Goal: Task Accomplishment & Management: Complete application form

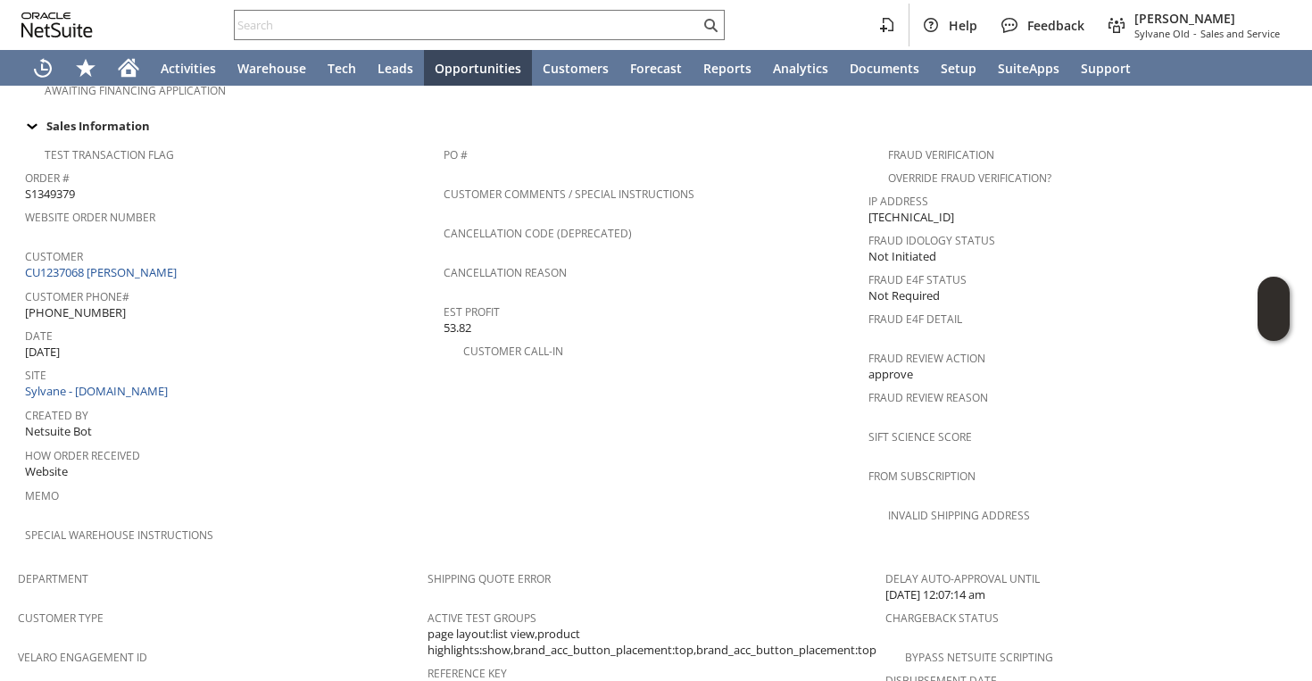
scroll to position [514, 0]
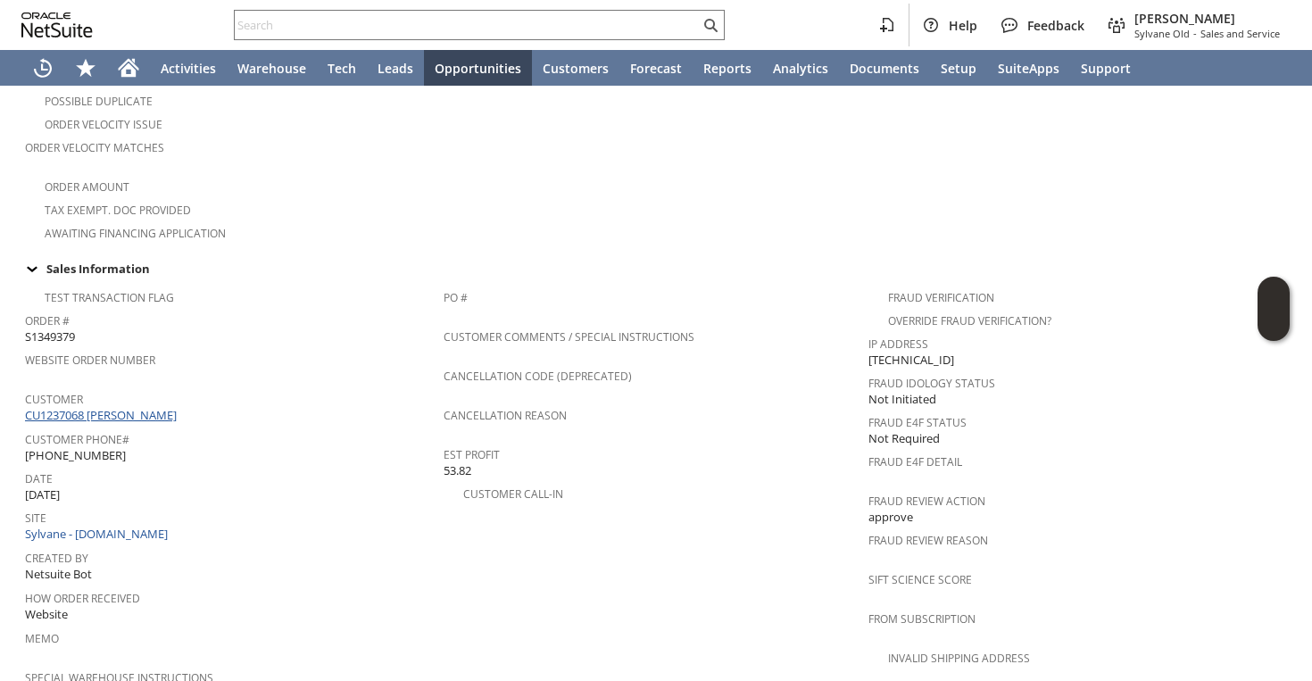
click at [124, 407] on link "CU1237068 Johnny Yu" at bounding box center [103, 415] width 156 height 16
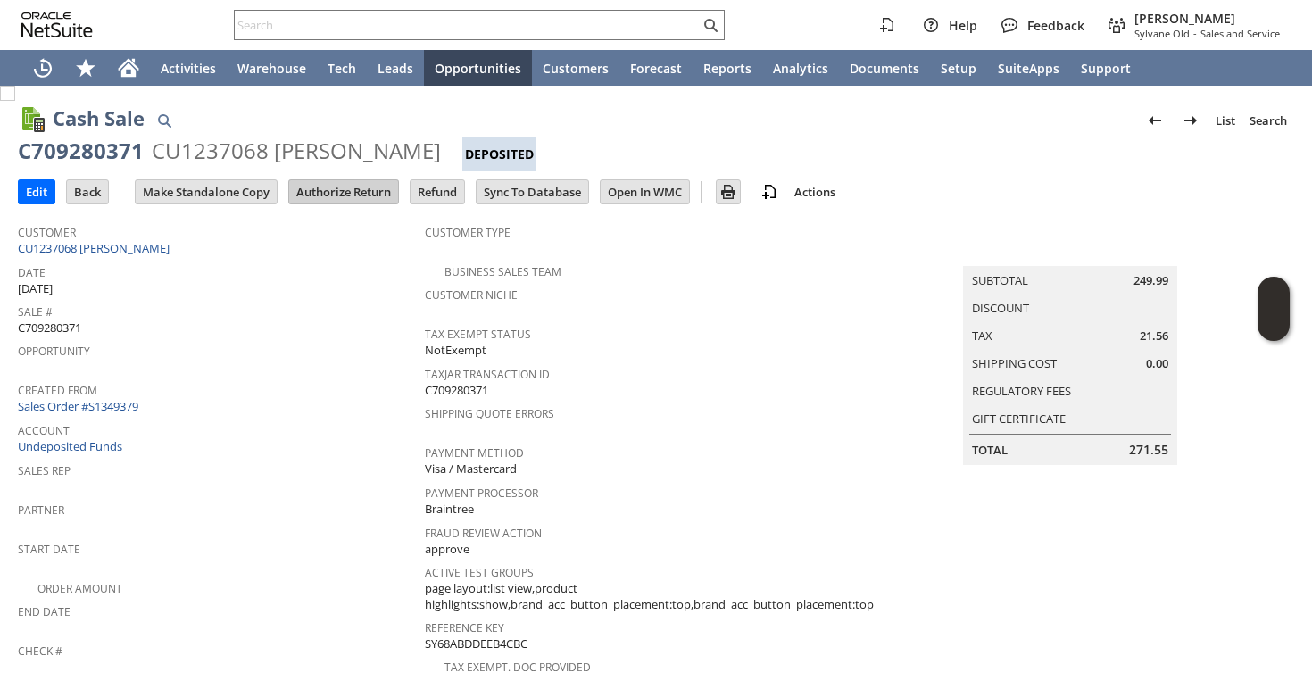
click at [326, 191] on input "Authorize Return" at bounding box center [343, 191] width 109 height 23
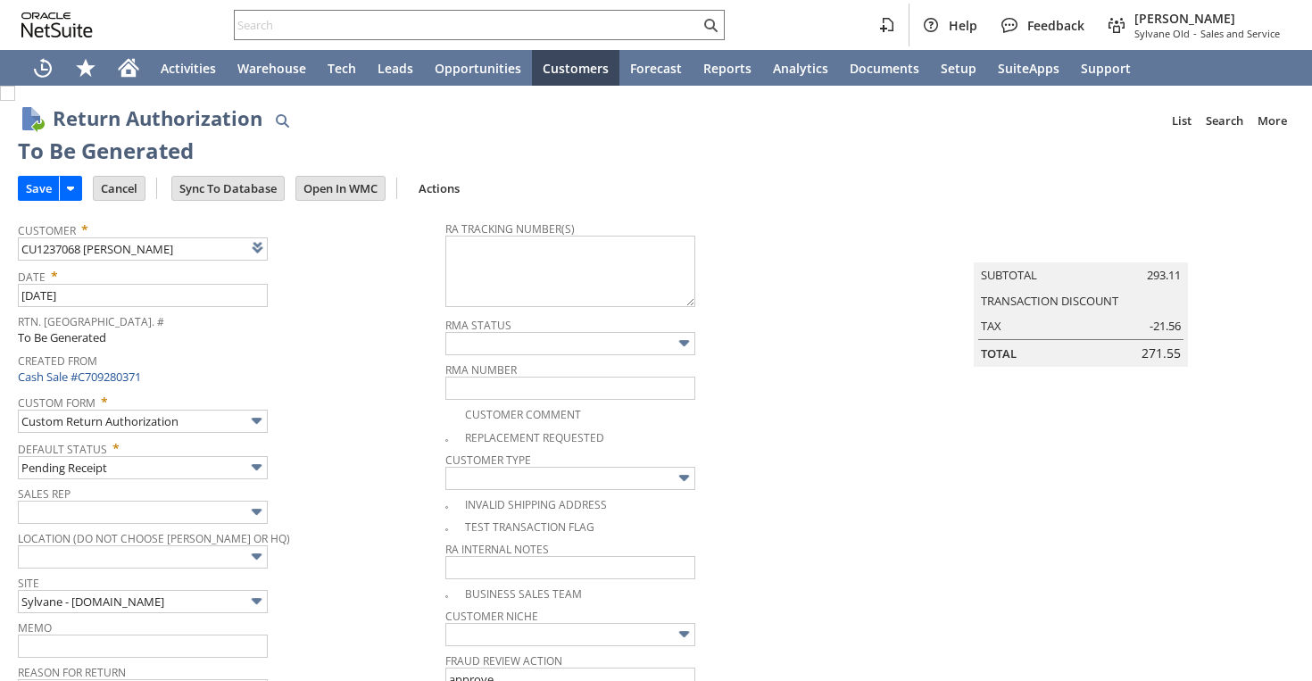
click at [39, 196] on input "Save" at bounding box center [39, 188] width 40 height 23
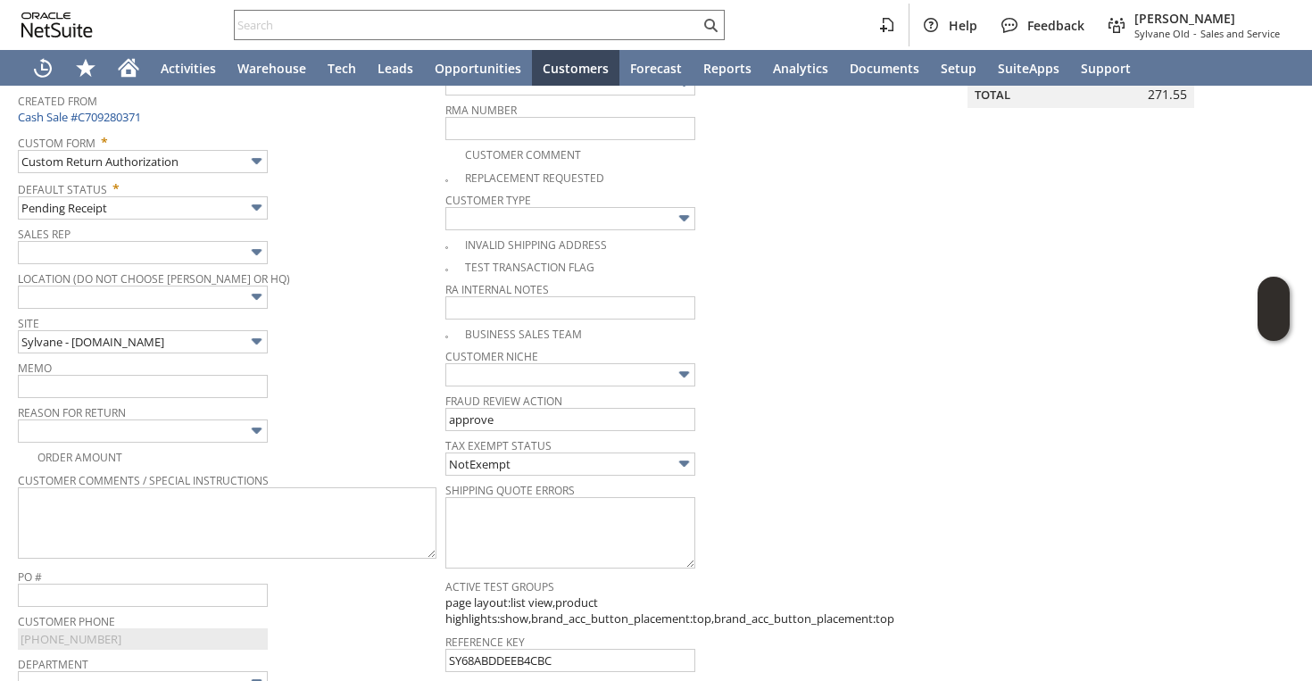
scroll to position [14, 0]
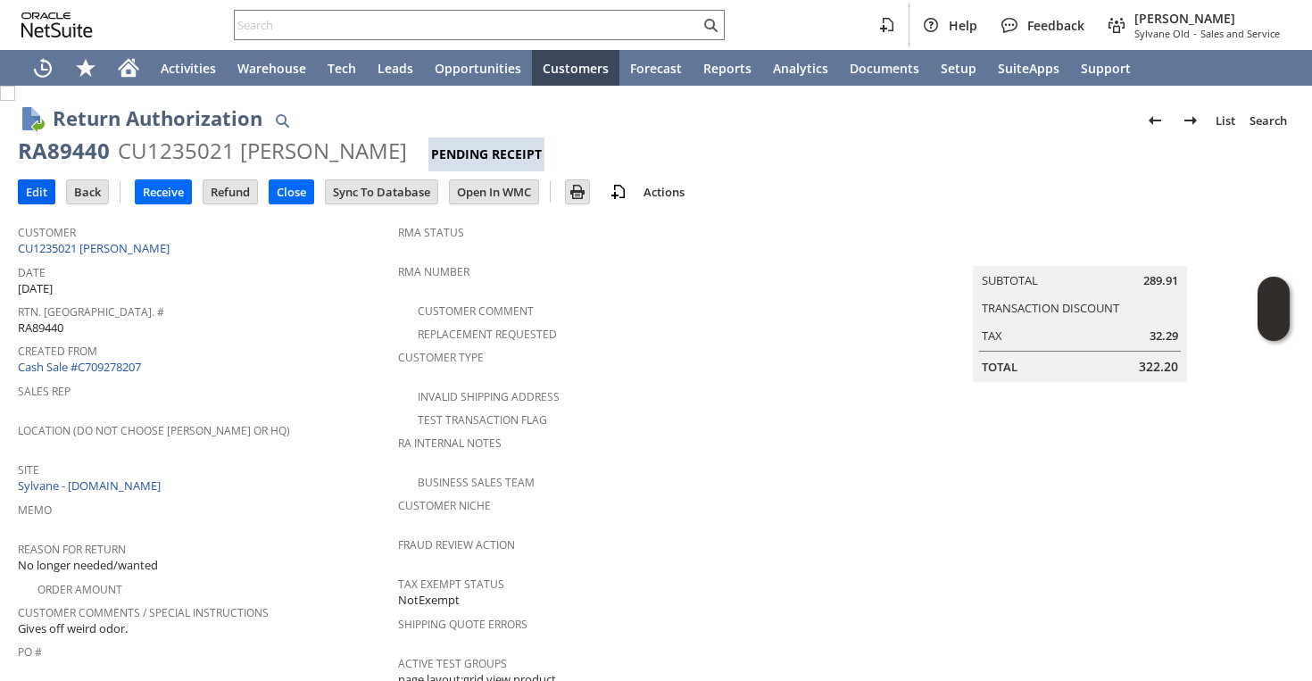
click at [22, 195] on input "Edit" at bounding box center [37, 191] width 36 height 23
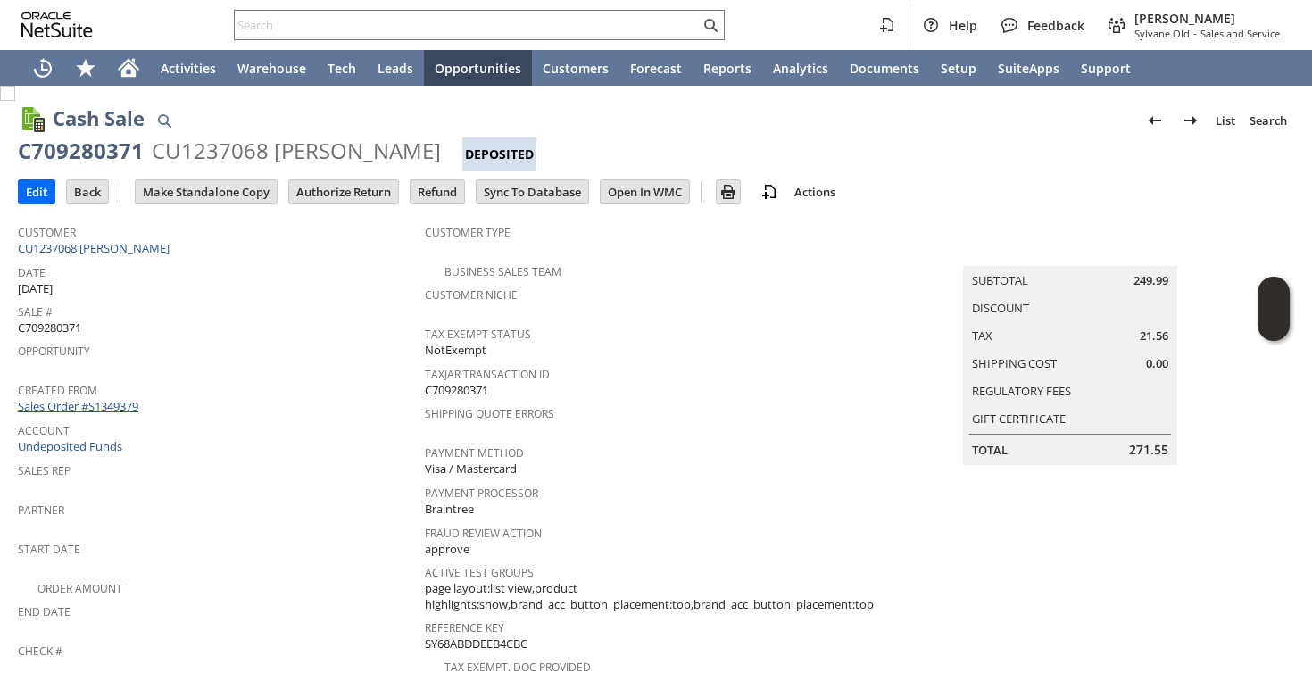
click at [124, 399] on link "Sales Order #S1349379" at bounding box center [80, 406] width 125 height 16
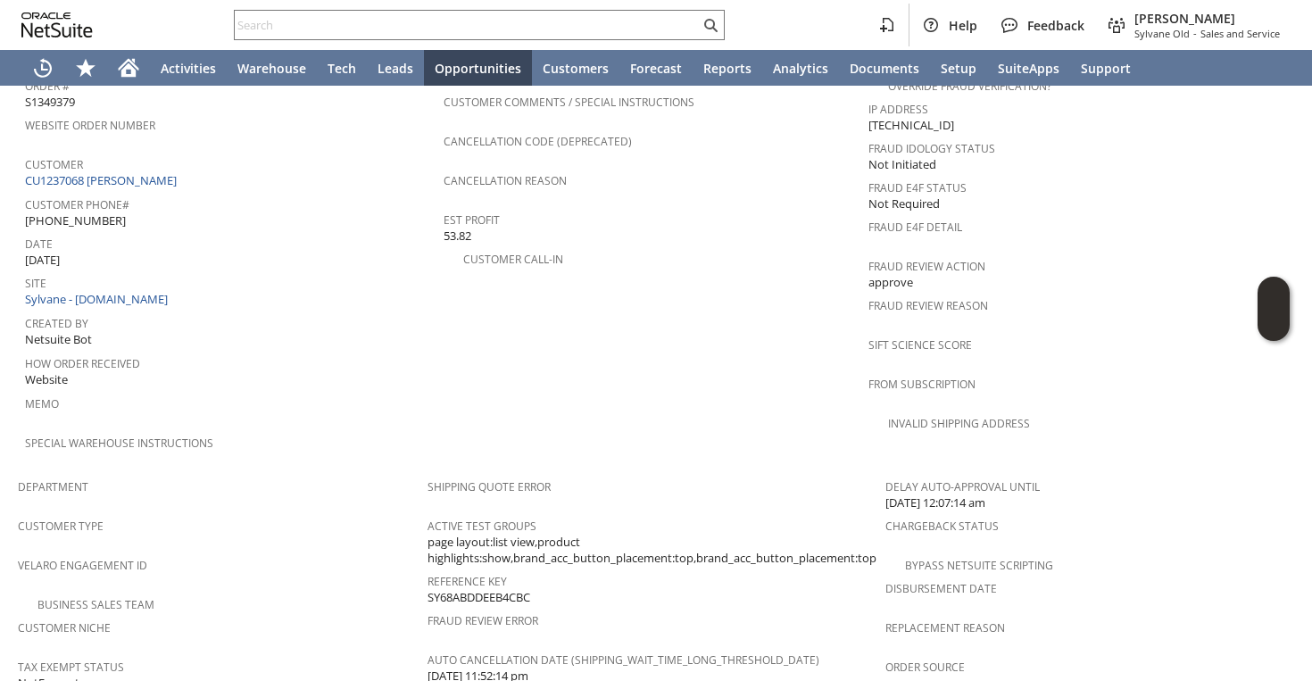
scroll to position [734, 0]
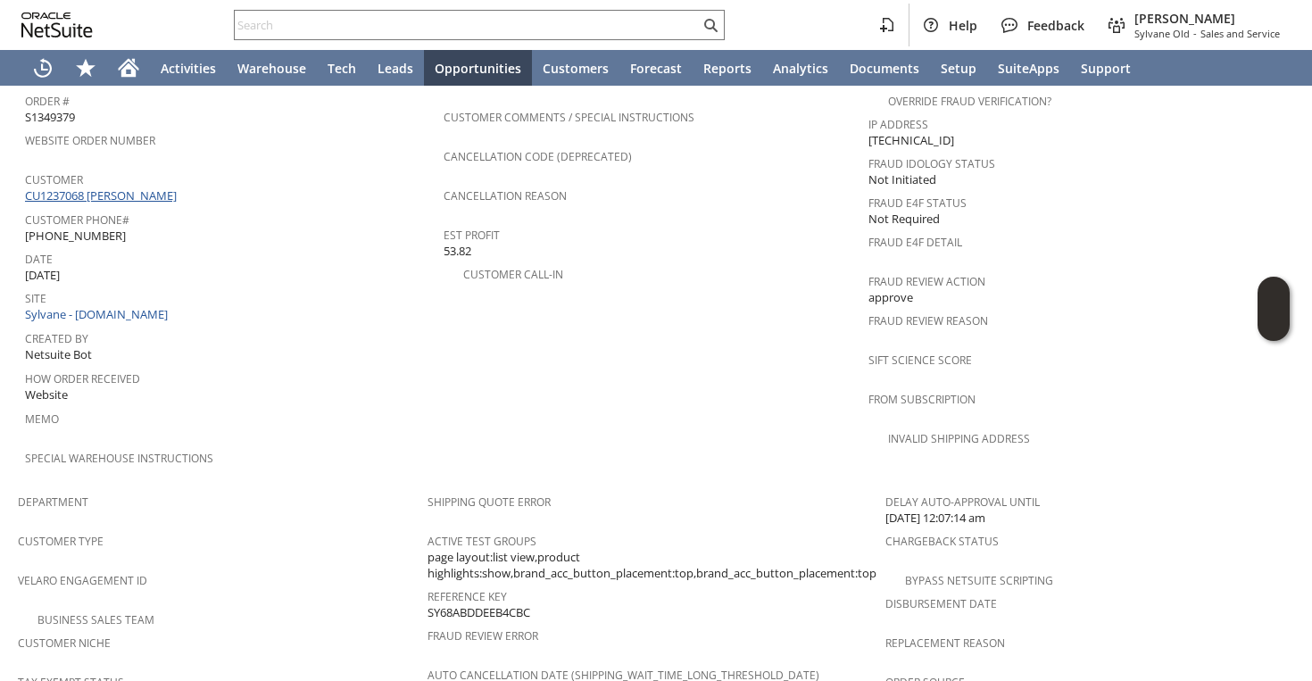
click at [124, 187] on link "CU1237068 [PERSON_NAME]" at bounding box center [103, 195] width 156 height 16
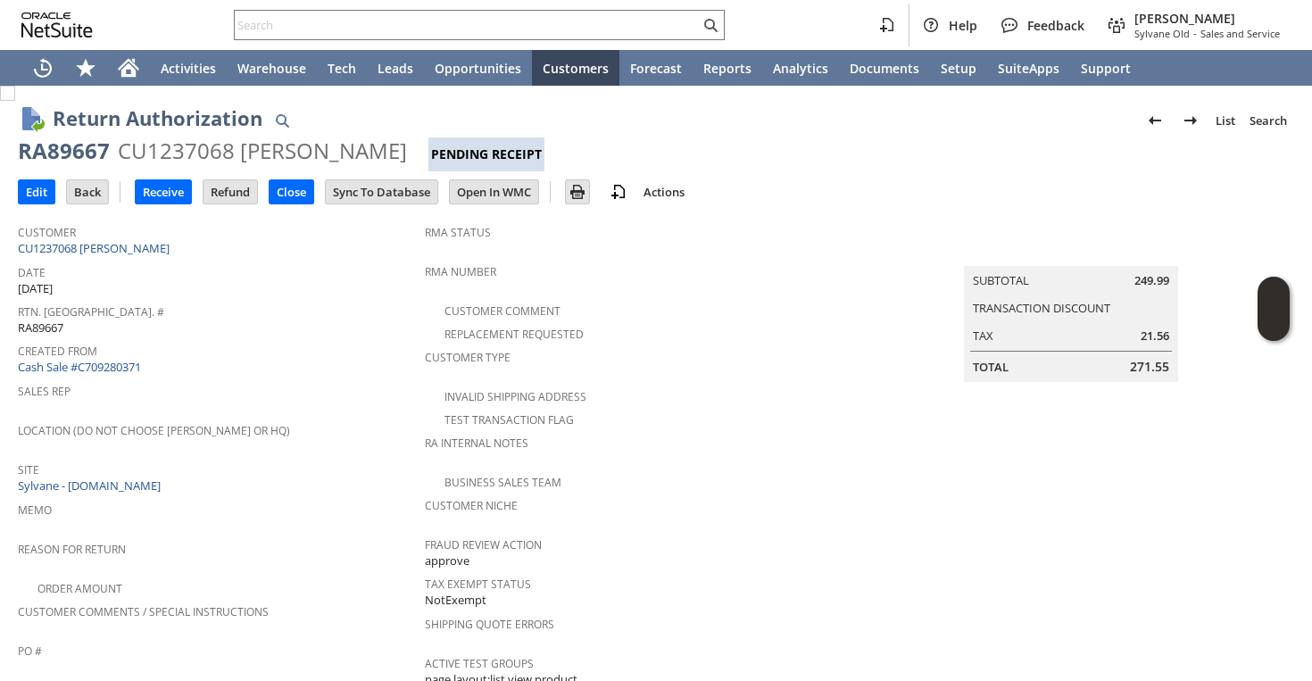
click at [37, 204] on td "Edit" at bounding box center [42, 191] width 48 height 33
click at [39, 194] on input "Edit" at bounding box center [37, 191] width 36 height 23
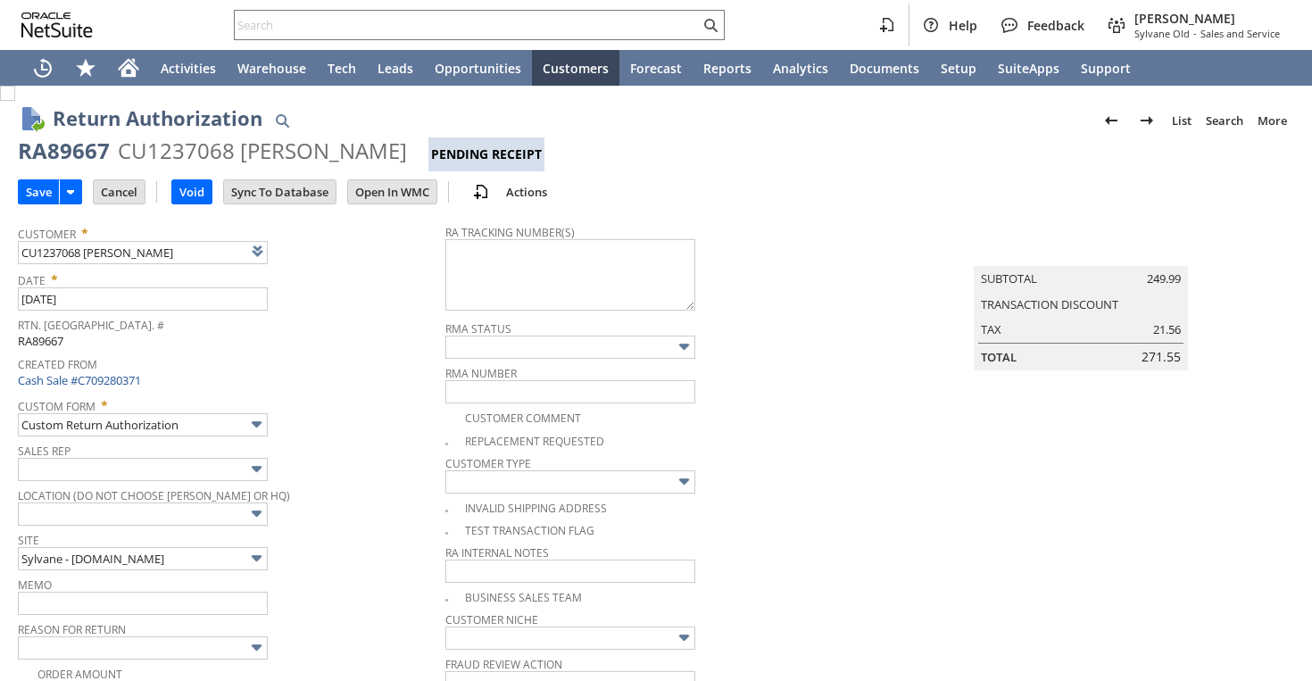
type input "Add"
type input "Copy Previous"
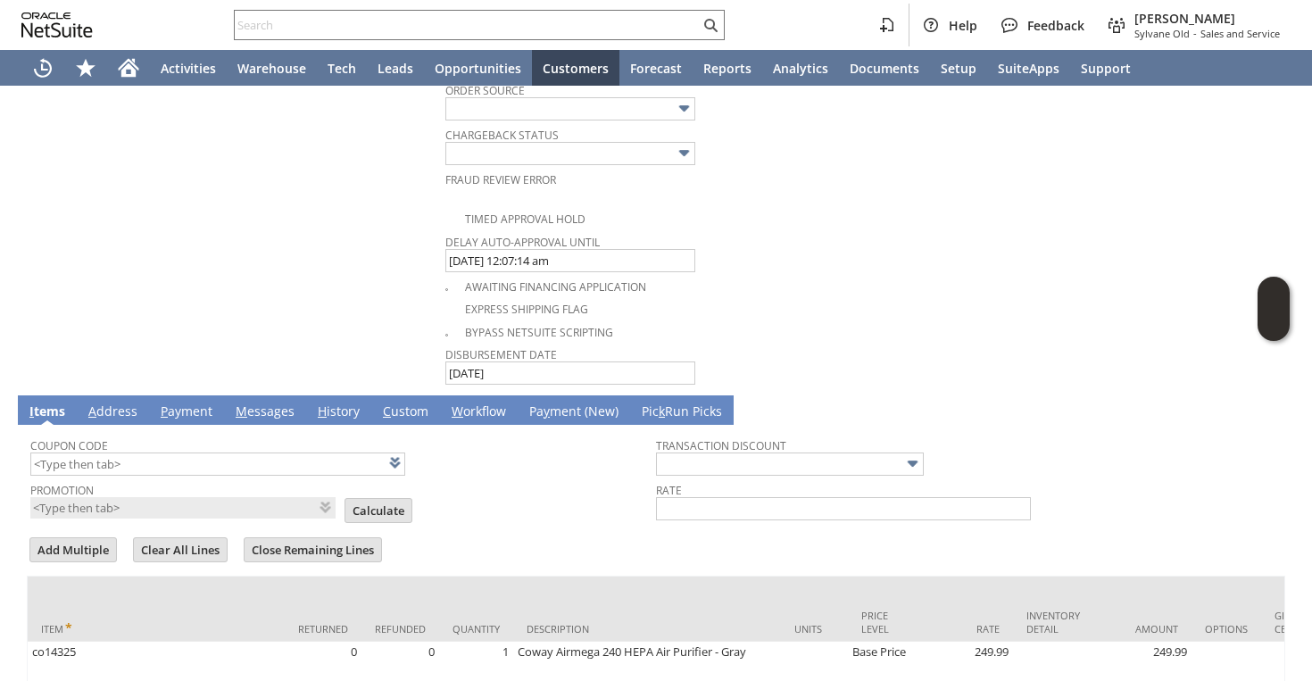
scroll to position [1064, 0]
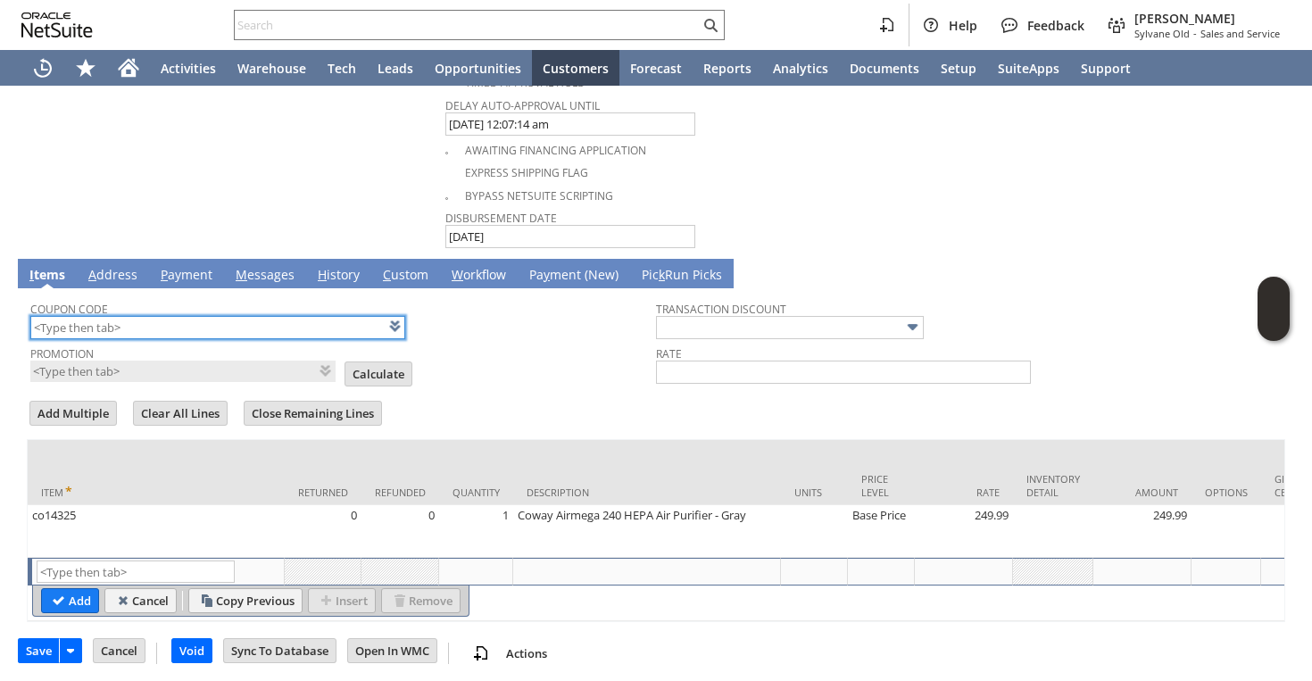
click at [108, 326] on input "text" at bounding box center [217, 327] width 375 height 23
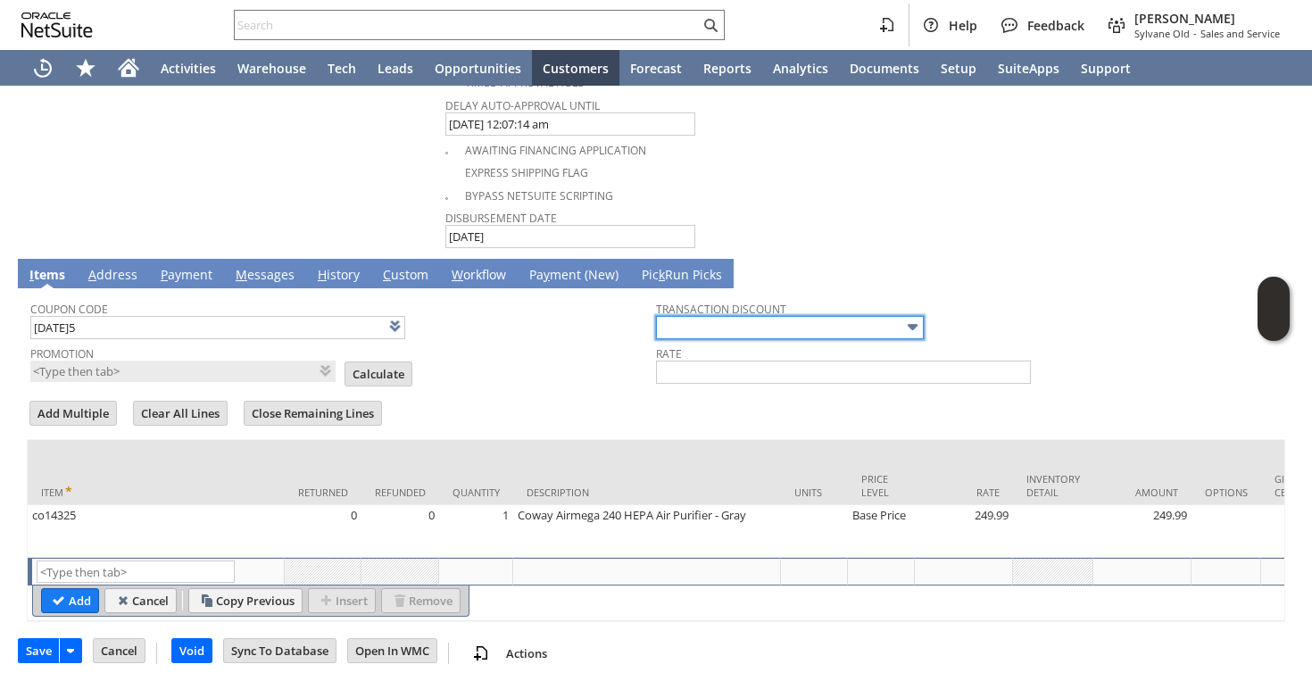
click at [696, 325] on input "text" at bounding box center [790, 327] width 268 height 23
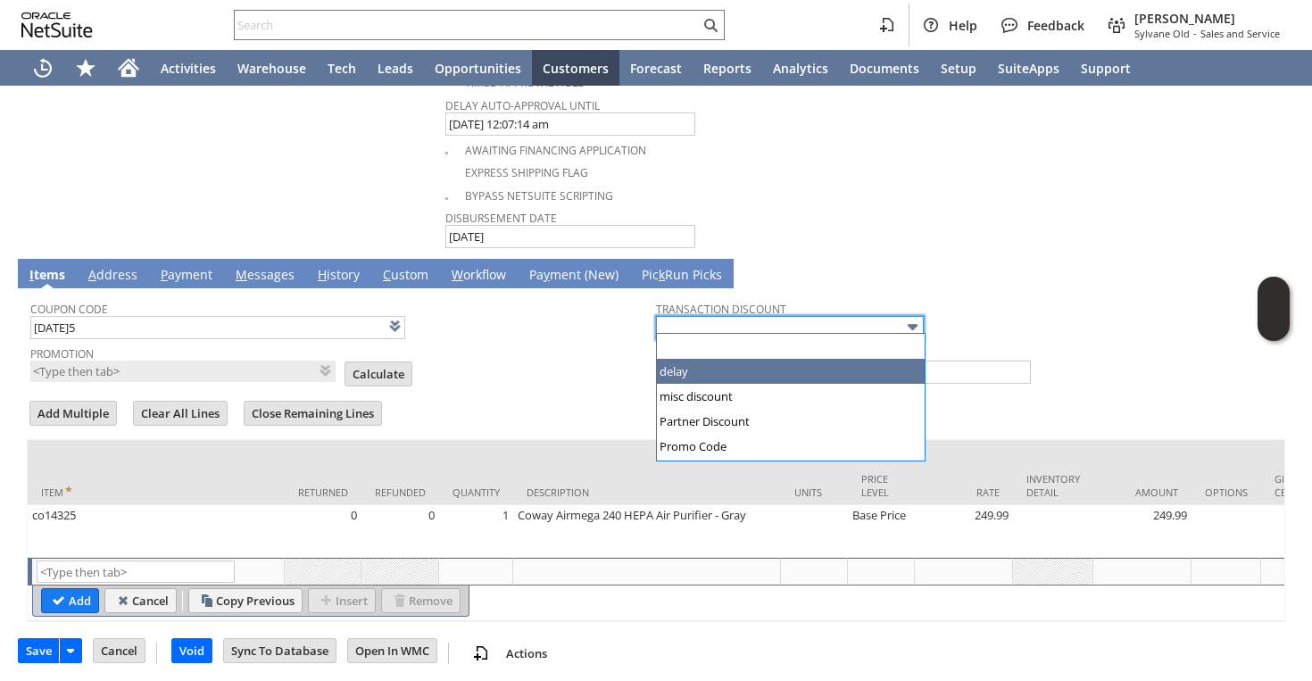
type input "[DATE]5"
type input "Buy [DATE] Discount"
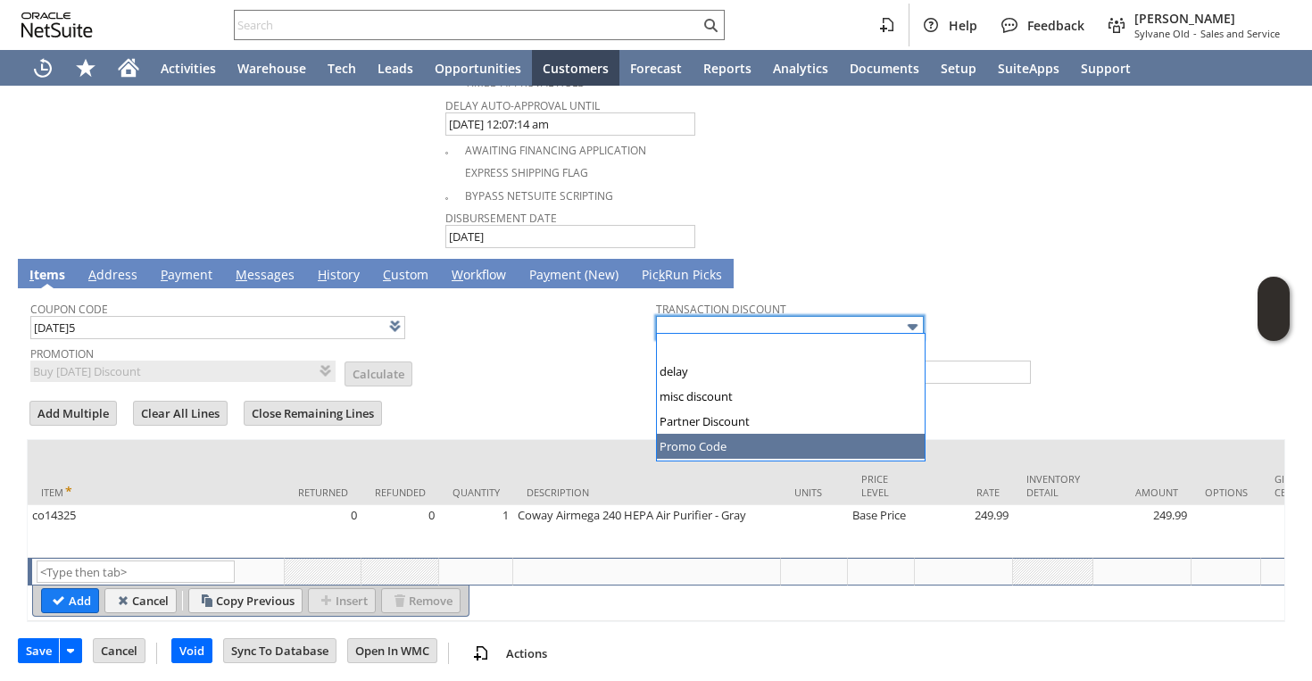
type input "Promo Code"
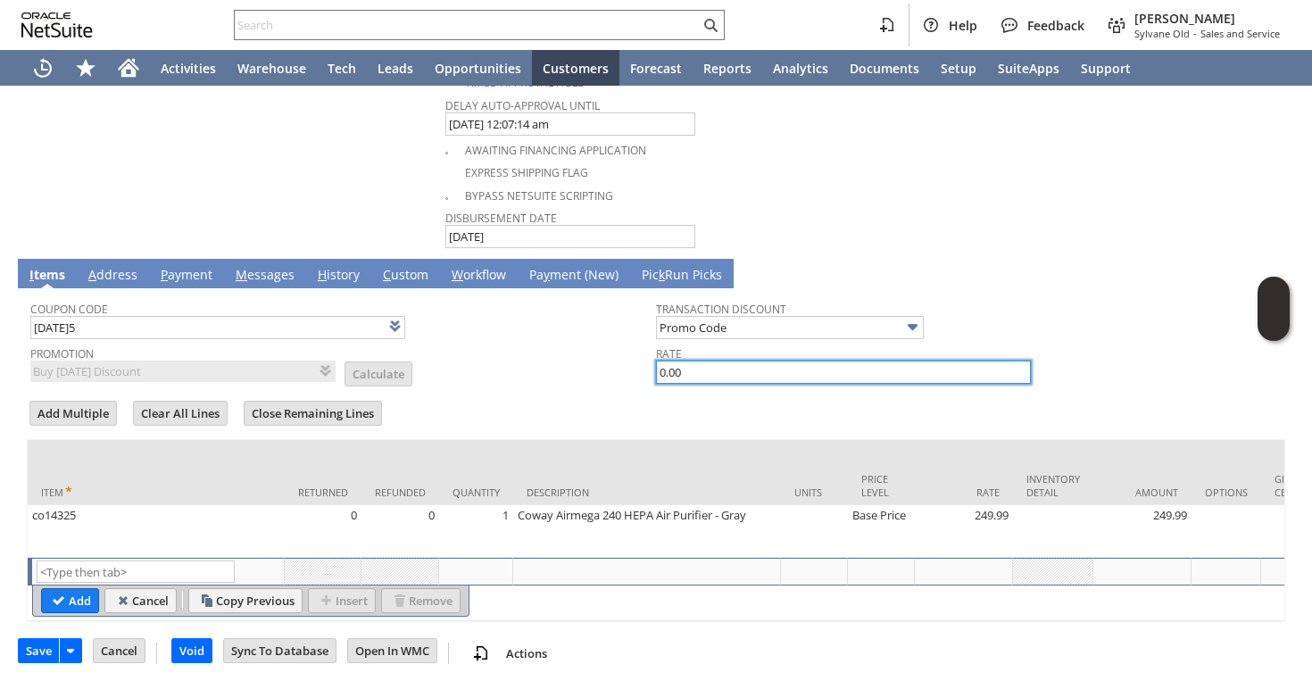
click at [703, 370] on input "0.00" at bounding box center [843, 372] width 375 height 23
type input "0"
type input "5.0%"
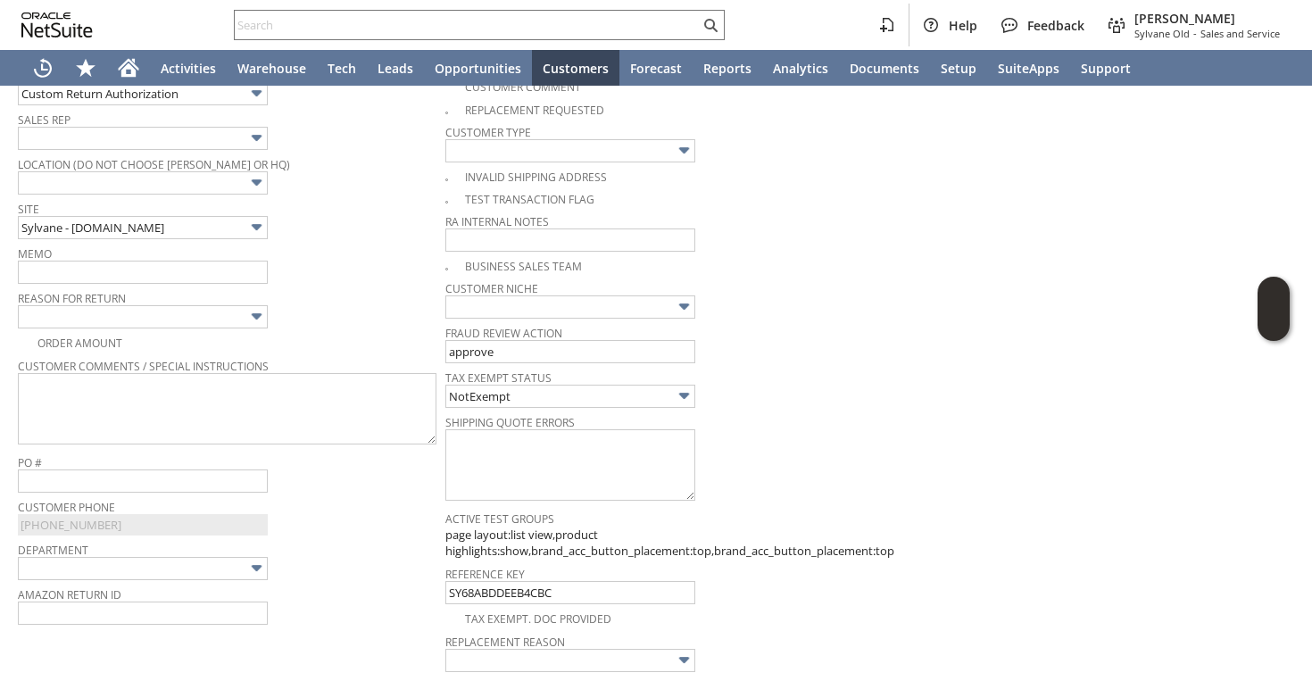
scroll to position [0, 0]
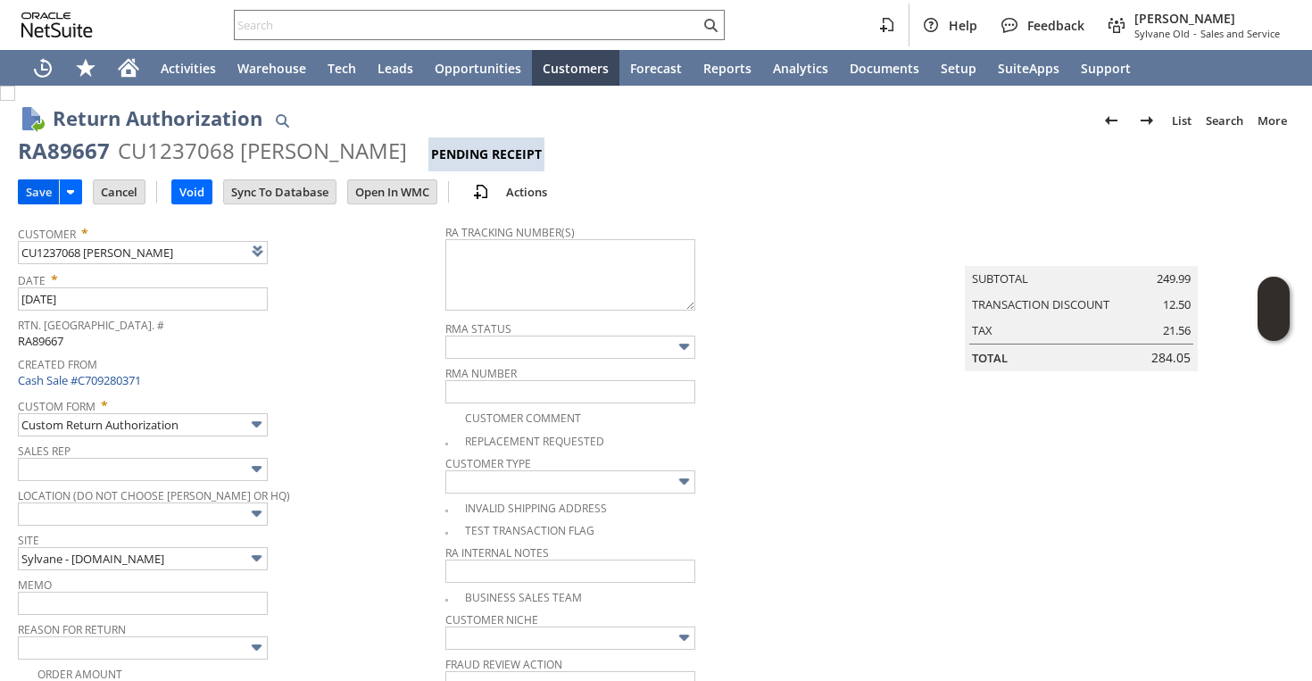
click at [32, 200] on input "Save" at bounding box center [39, 191] width 40 height 23
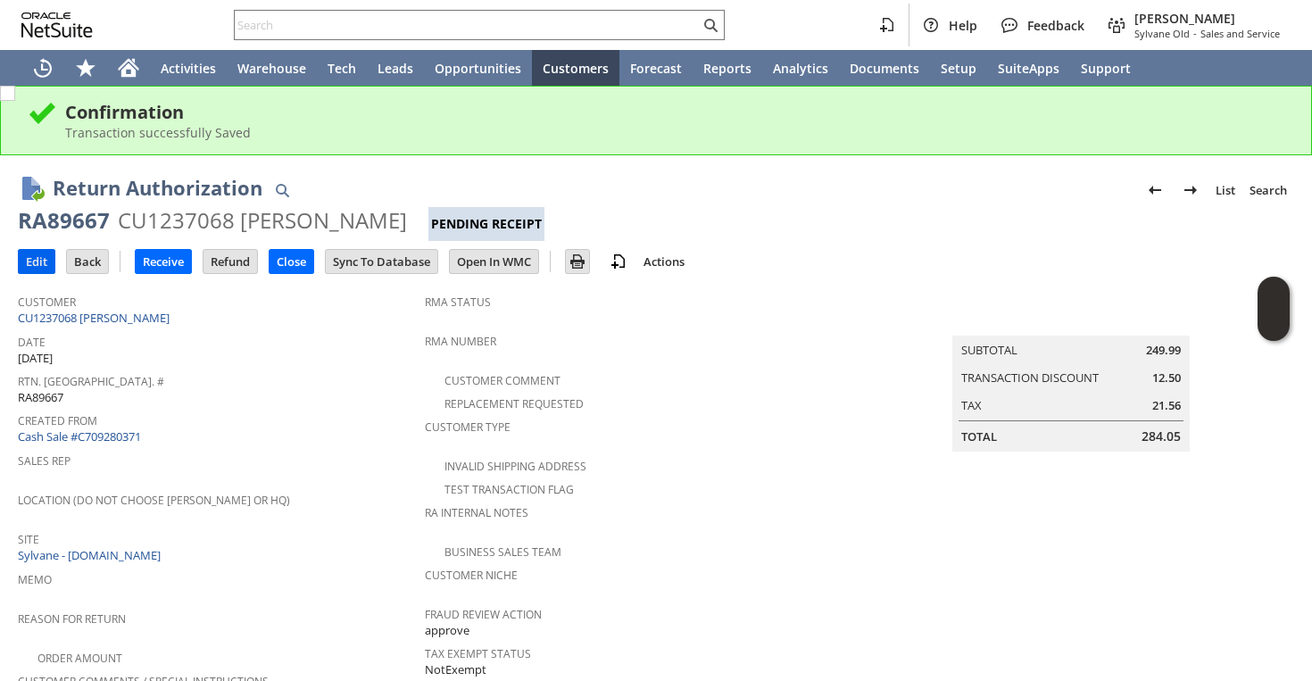
click at [36, 261] on input "Edit" at bounding box center [37, 261] width 36 height 23
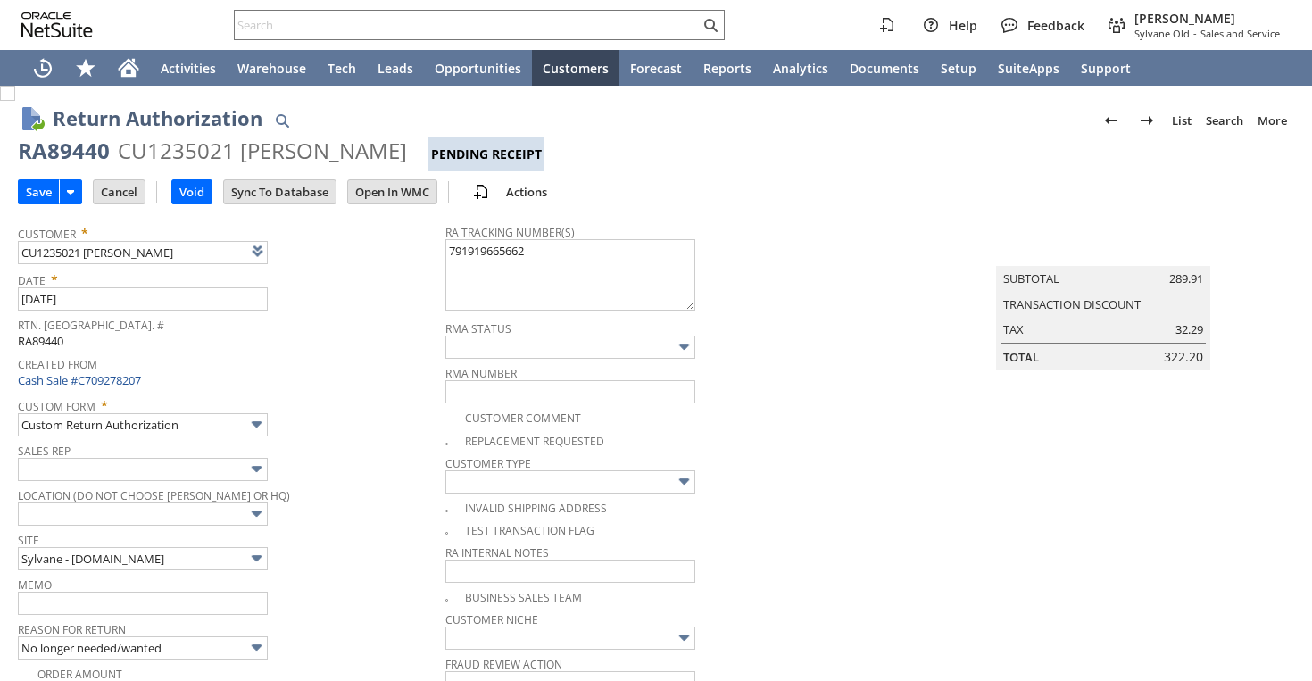
type input "Add"
type input "Copy Previous"
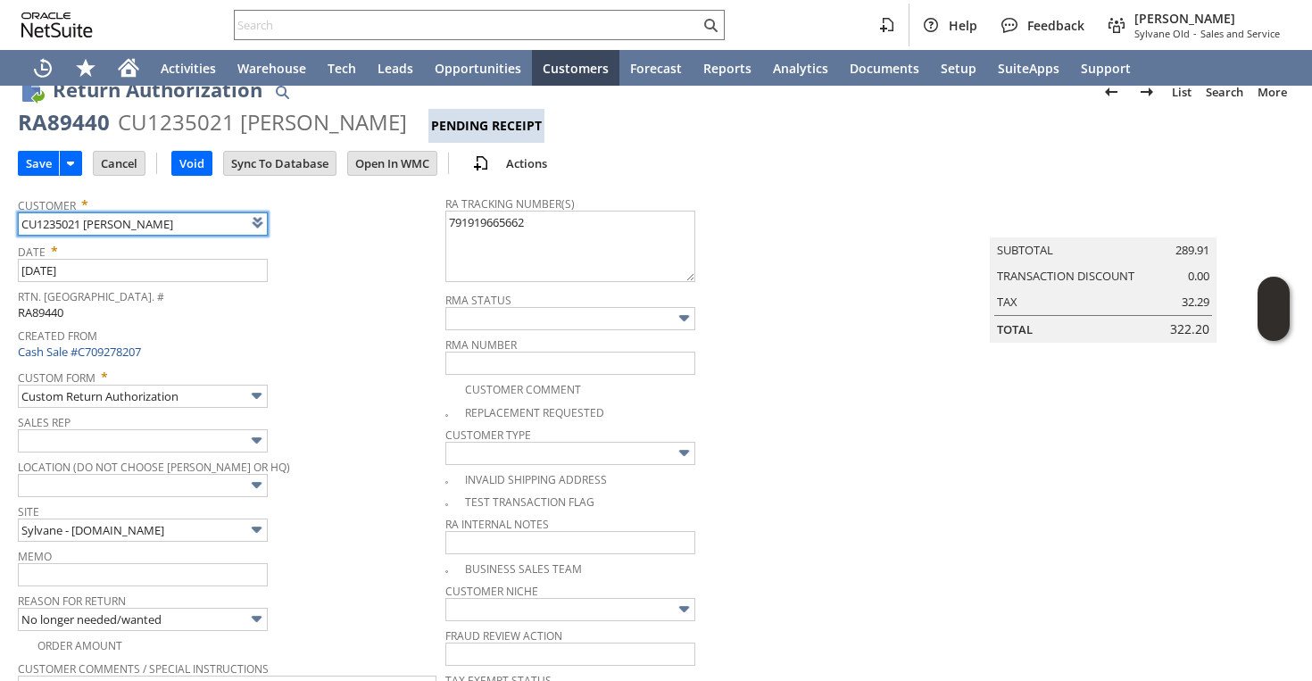
scroll to position [28, 0]
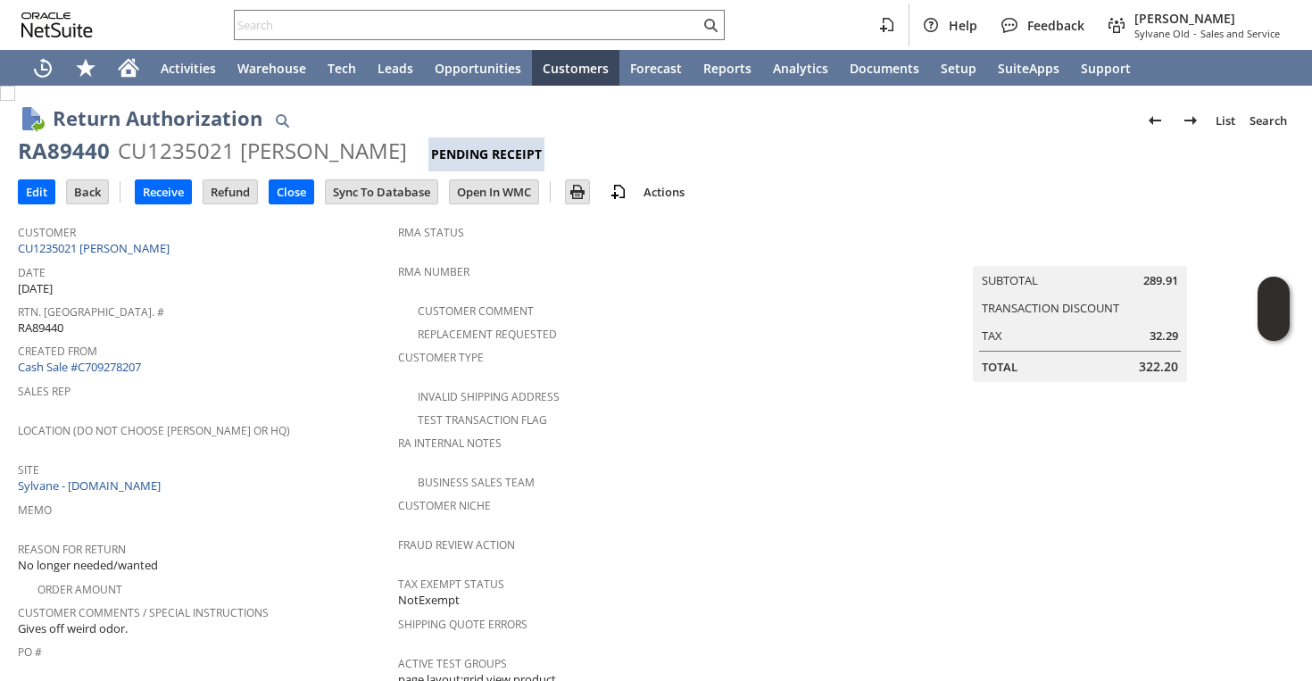
click at [632, 338] on td "Replacement Requested" at bounding box center [649, 332] width 503 height 23
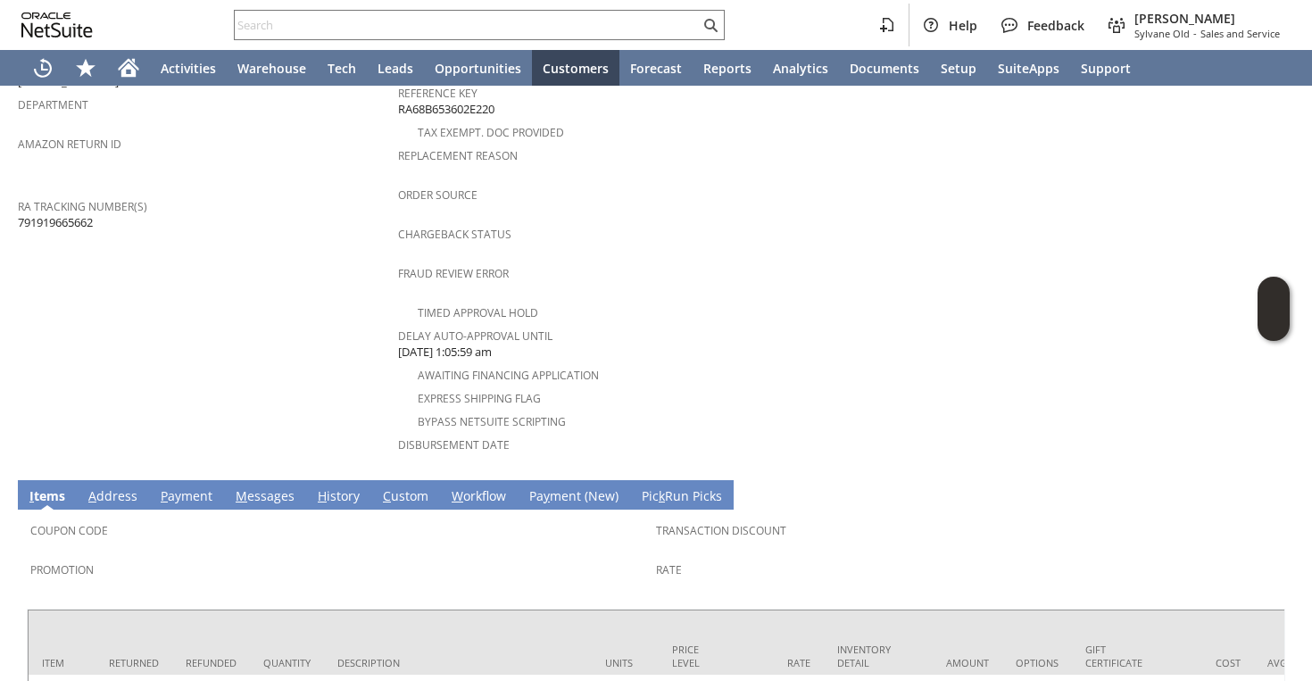
scroll to position [613, 0]
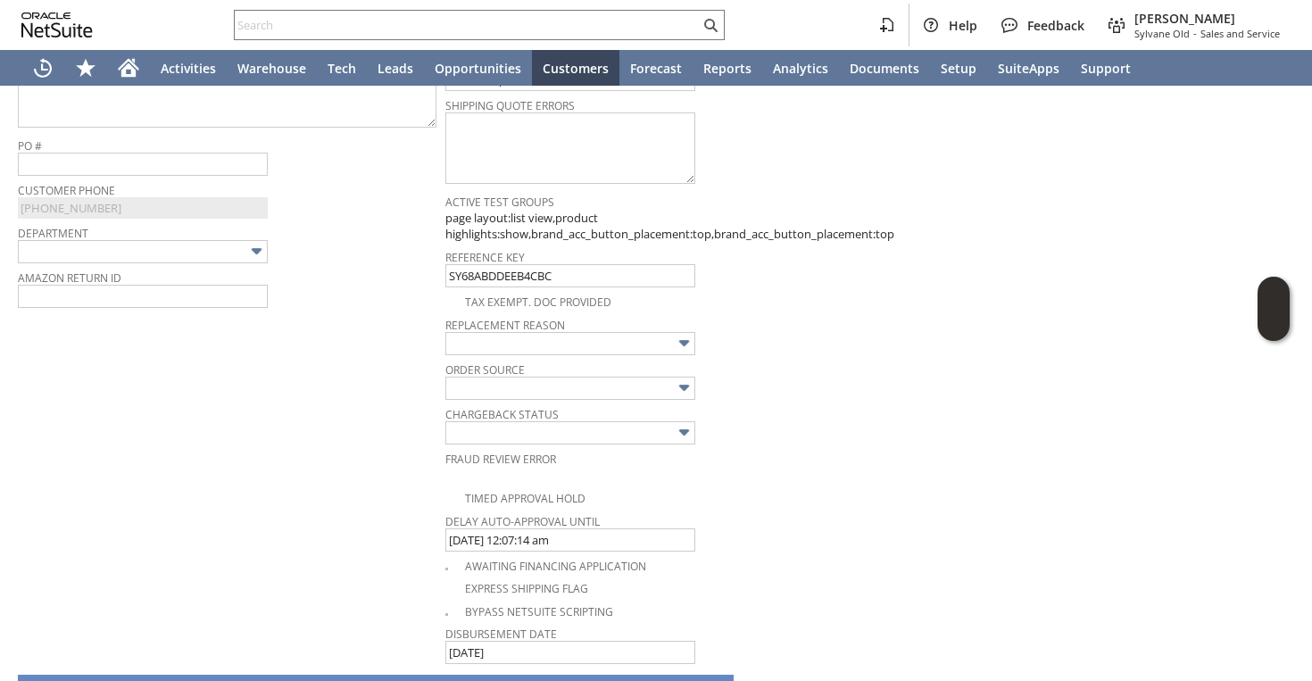
scroll to position [666, 0]
type input "Add"
type input "Copy Previous"
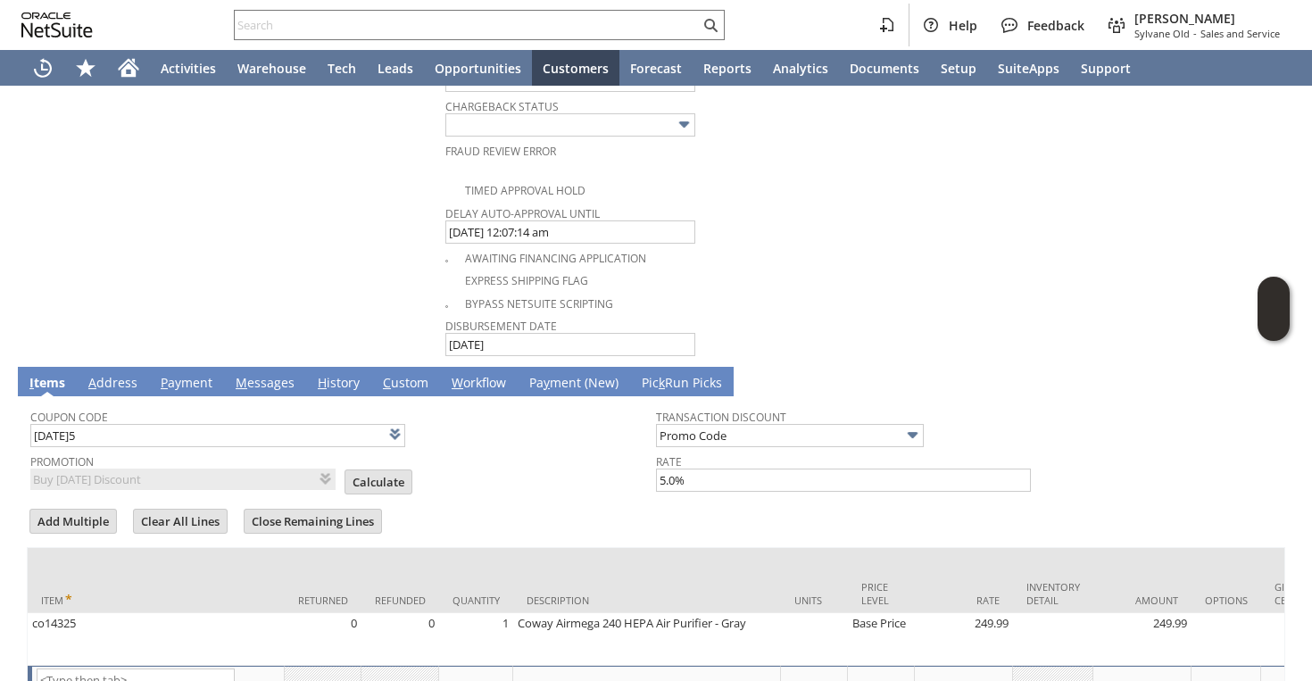
scroll to position [1064, 0]
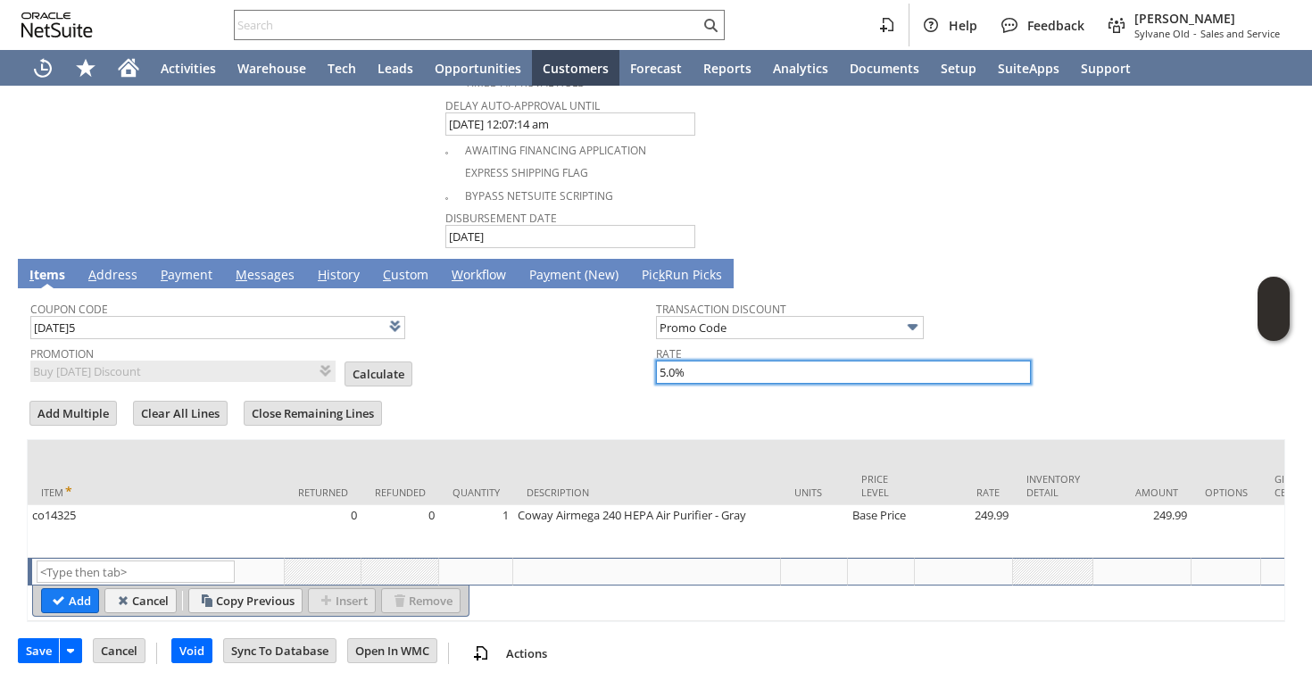
click at [661, 376] on input "5.0%" at bounding box center [843, 372] width 375 height 23
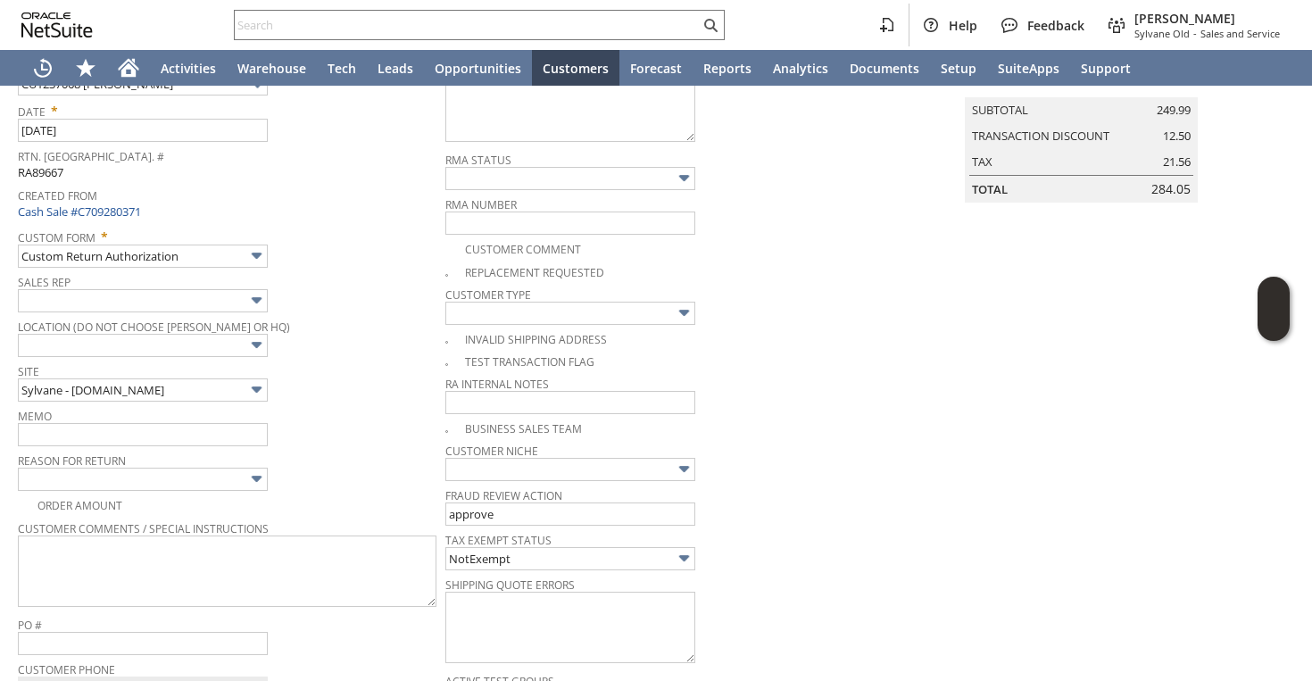
scroll to position [0, 0]
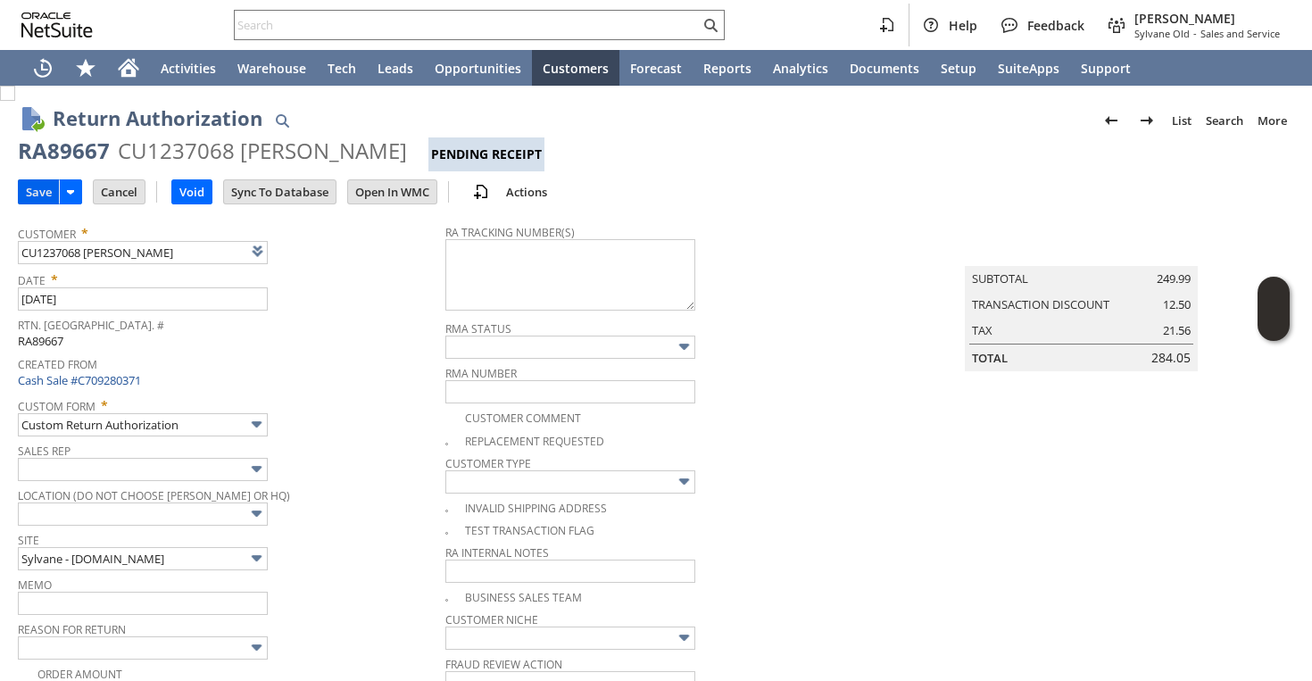
type input "-5.0%"
click at [49, 201] on input "Save" at bounding box center [39, 191] width 40 height 23
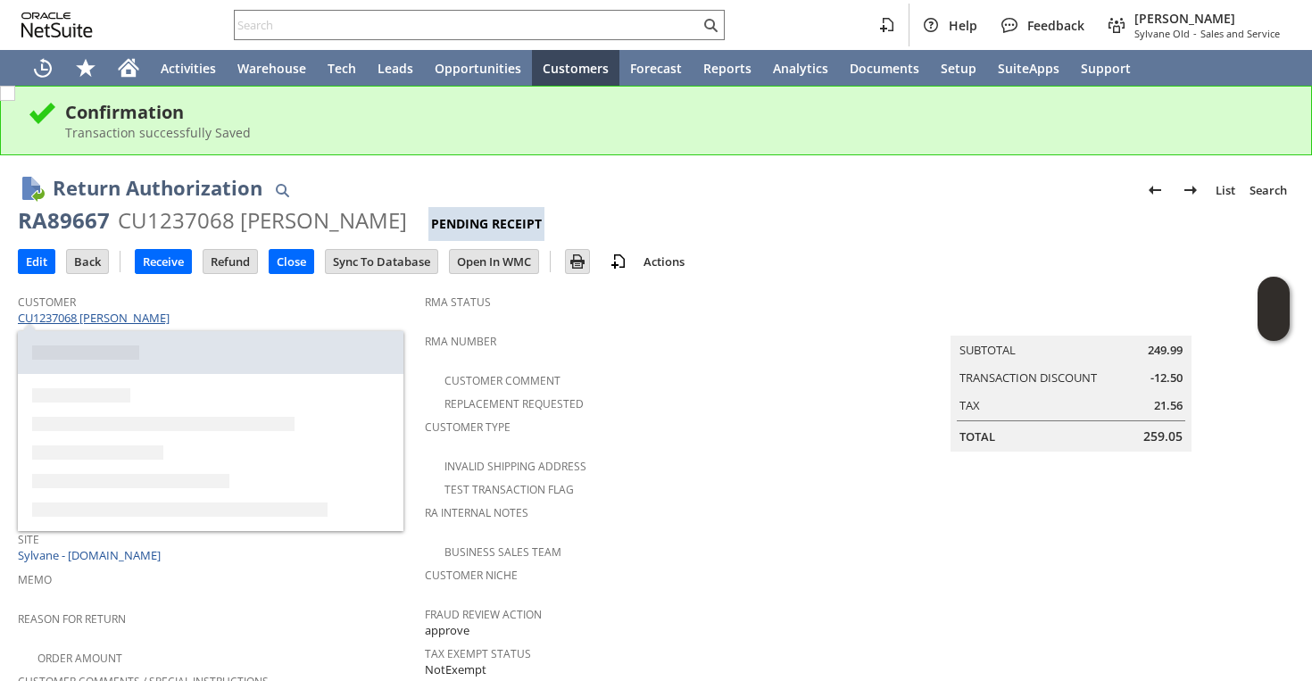
click at [108, 316] on link "CU1237068 [PERSON_NAME]" at bounding box center [96, 318] width 156 height 16
